Goal: Transaction & Acquisition: Download file/media

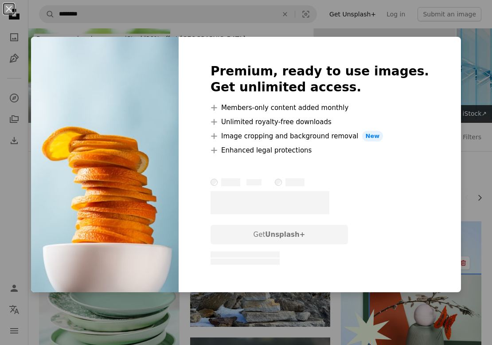
scroll to position [779, 0]
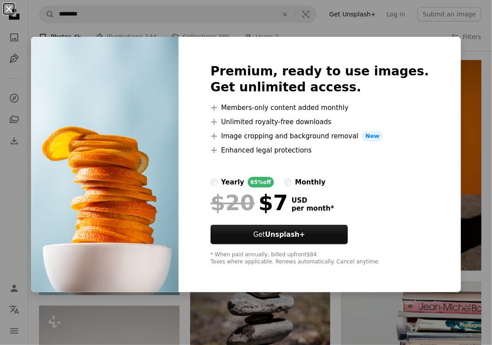
click at [10, 8] on button "An X shape" at bounding box center [9, 9] width 11 height 11
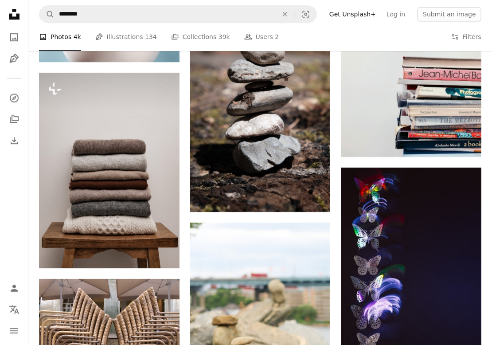
scroll to position [1008, 0]
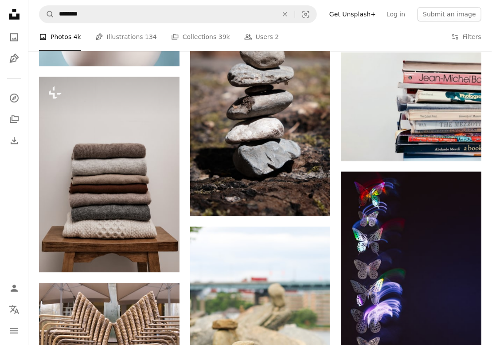
drag, startPoint x: 484, startPoint y: 204, endPoint x: 486, endPoint y: 208, distance: 5.0
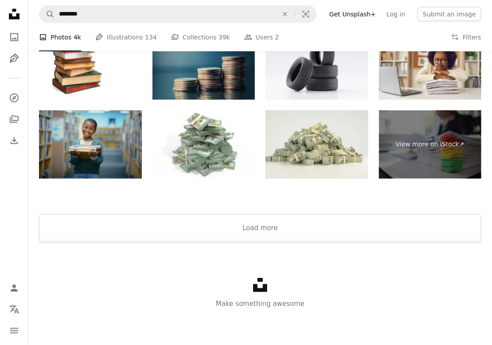
scroll to position [1625, 0]
click at [398, 214] on div at bounding box center [260, 203] width 464 height 21
click at [395, 223] on button "Load more" at bounding box center [260, 228] width 442 height 28
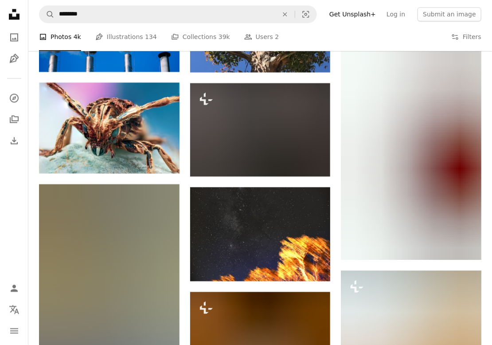
scroll to position [4499, 0]
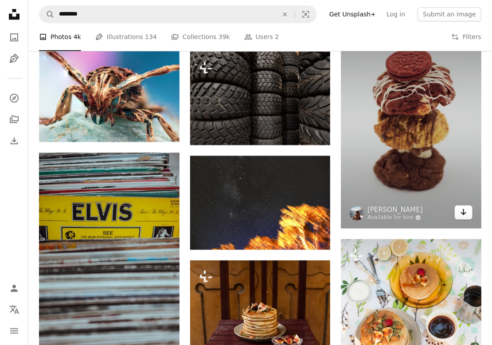
click at [462, 217] on icon "Arrow pointing down" at bounding box center [463, 212] width 7 height 11
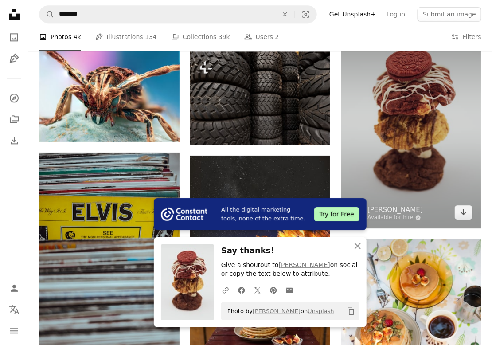
click at [419, 110] on img at bounding box center [411, 123] width 141 height 211
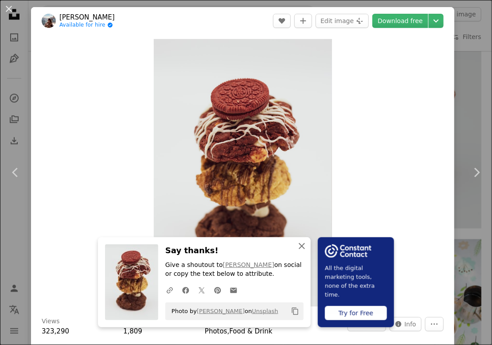
click at [303, 247] on icon "button" at bounding box center [302, 246] width 6 height 6
